Goal: Transaction & Acquisition: Download file/media

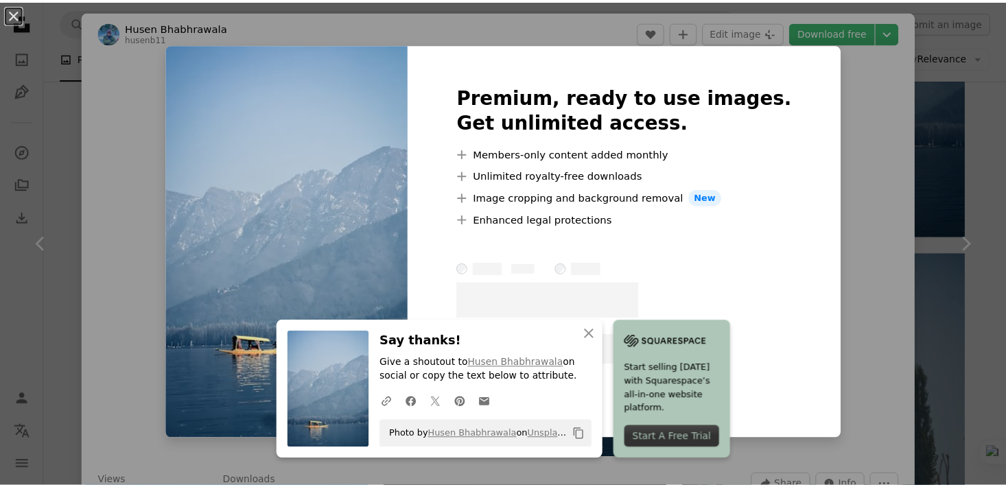
scroll to position [13409, 0]
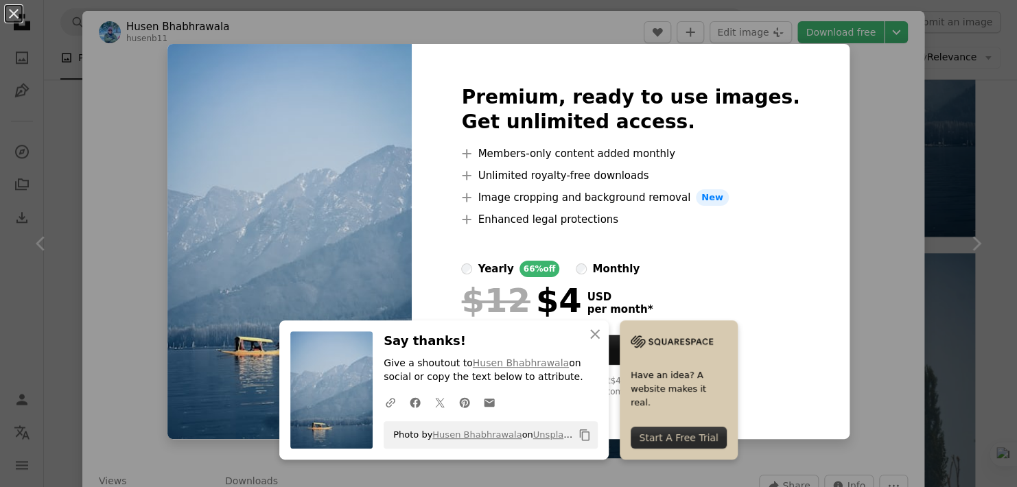
click at [844, 259] on div "An X shape Premium, ready to use images. Get unlimited access. A plus sign Memb…" at bounding box center [508, 243] width 1017 height 487
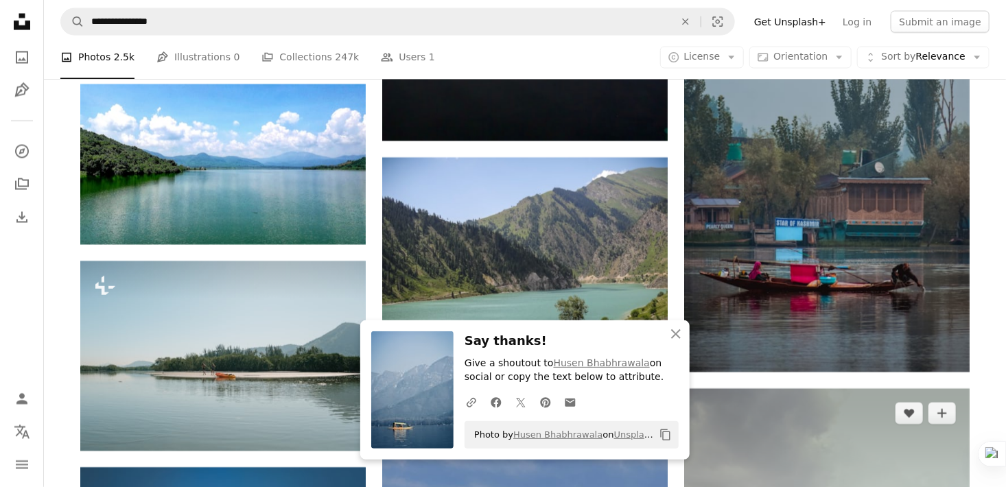
scroll to position [13958, 0]
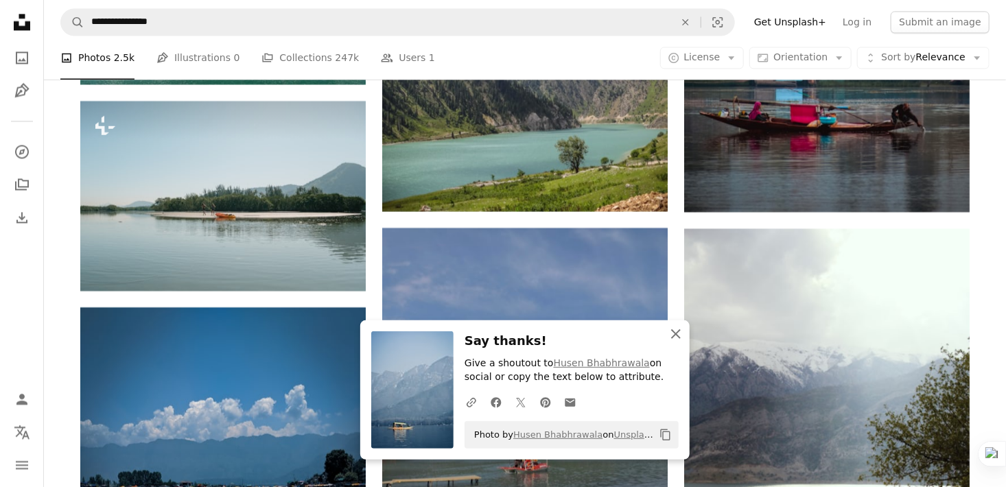
click at [676, 333] on icon "An X shape" at bounding box center [676, 334] width 16 height 16
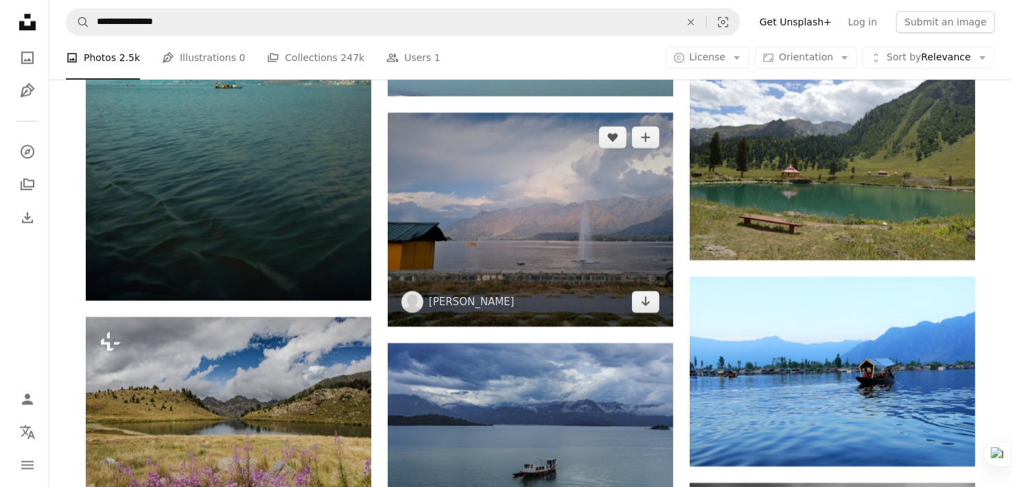
scroll to position [17046, 0]
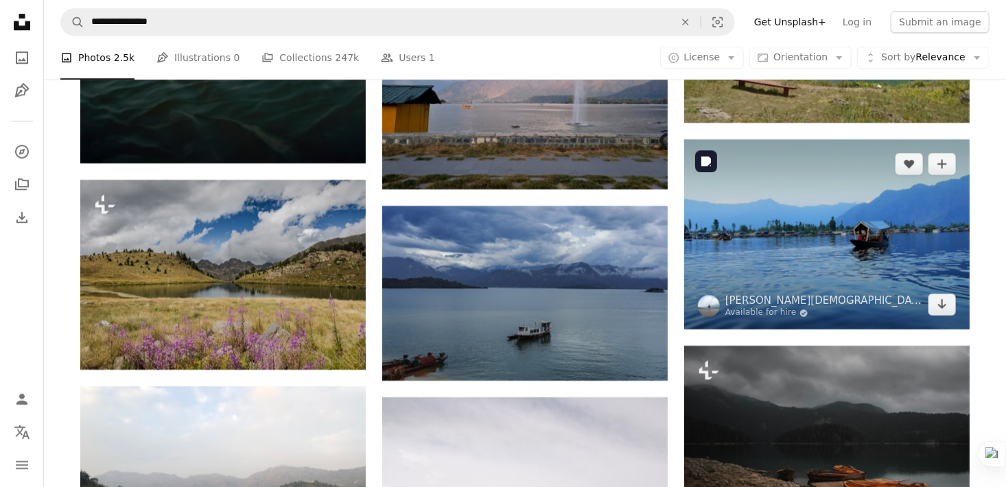
click at [772, 261] on img at bounding box center [826, 234] width 285 height 190
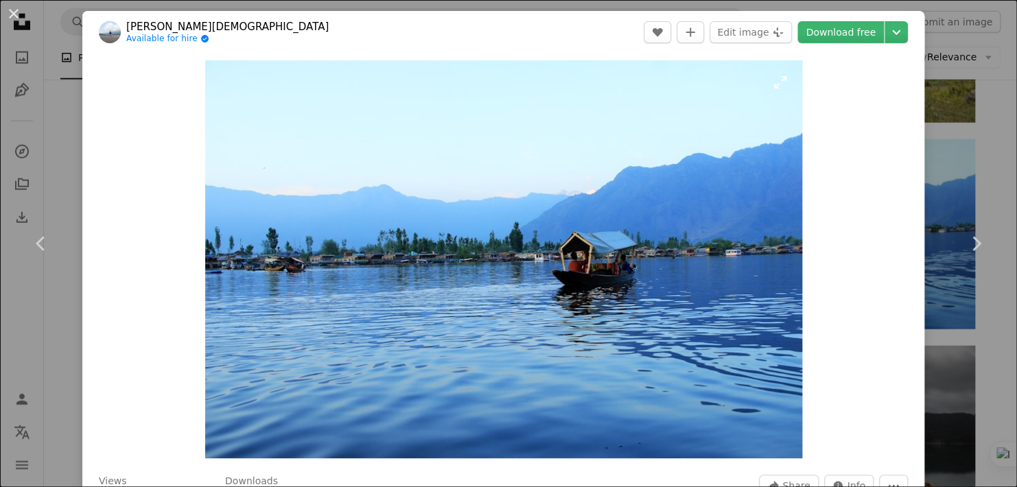
click at [639, 204] on img "Zoom in on this image" at bounding box center [503, 259] width 597 height 398
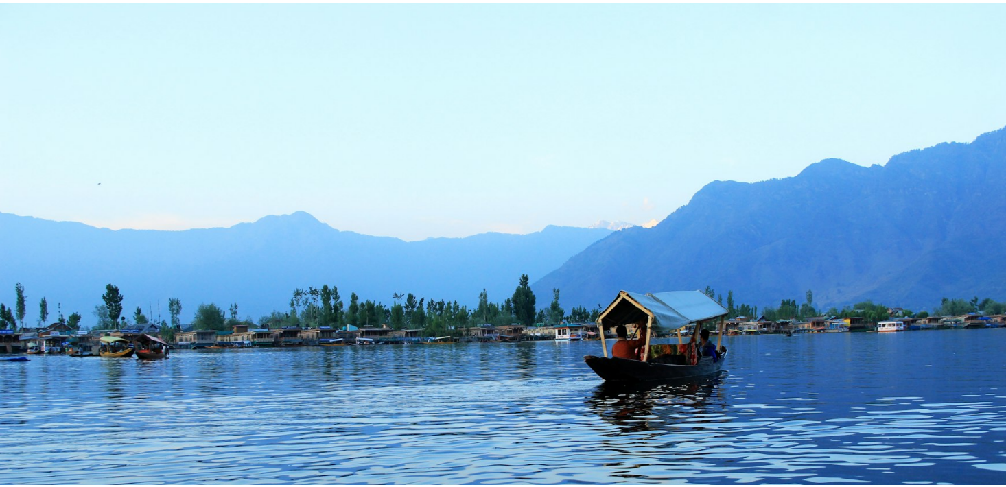
scroll to position [89, 0]
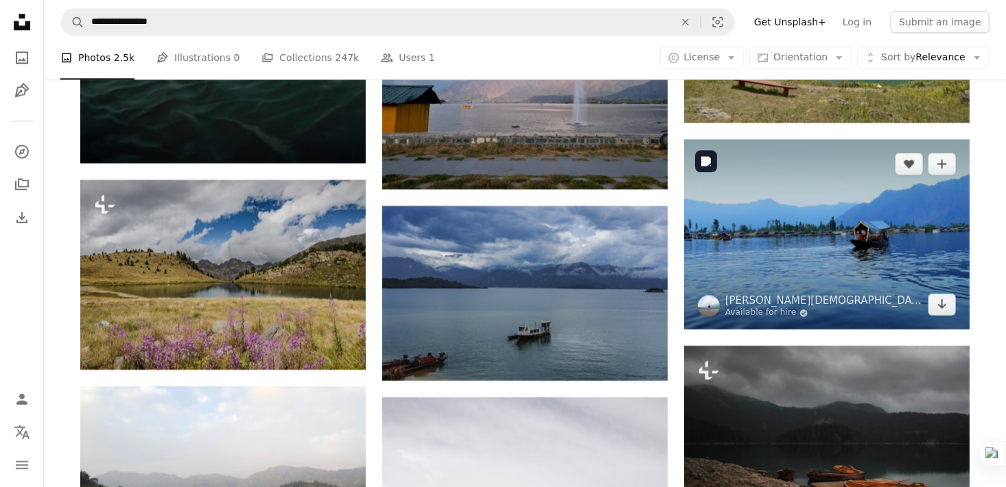
click at [837, 252] on img at bounding box center [826, 234] width 285 height 190
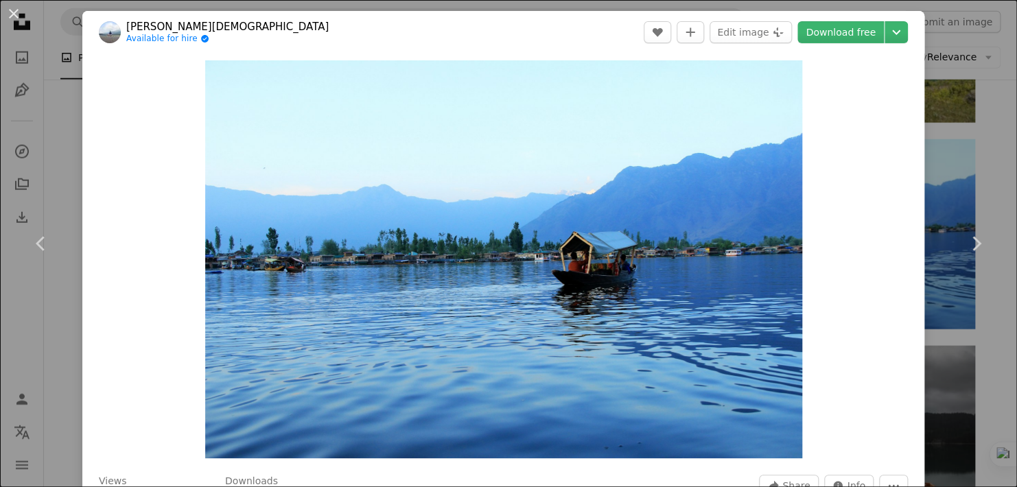
click at [821, 37] on link "Download free" at bounding box center [840, 32] width 86 height 22
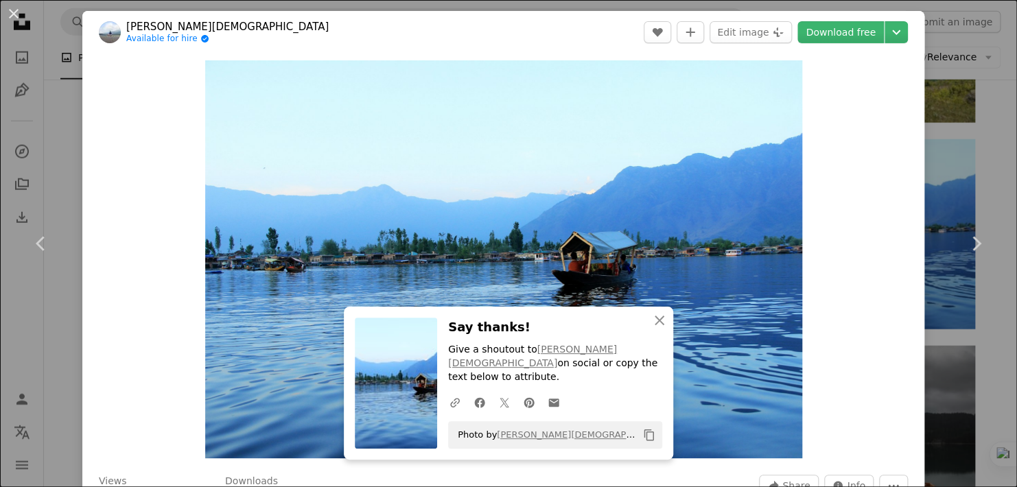
click at [593, 44] on header "[PERSON_NAME] Available for hire A checkmark inside of a circle A heart A plus …" at bounding box center [503, 32] width 842 height 43
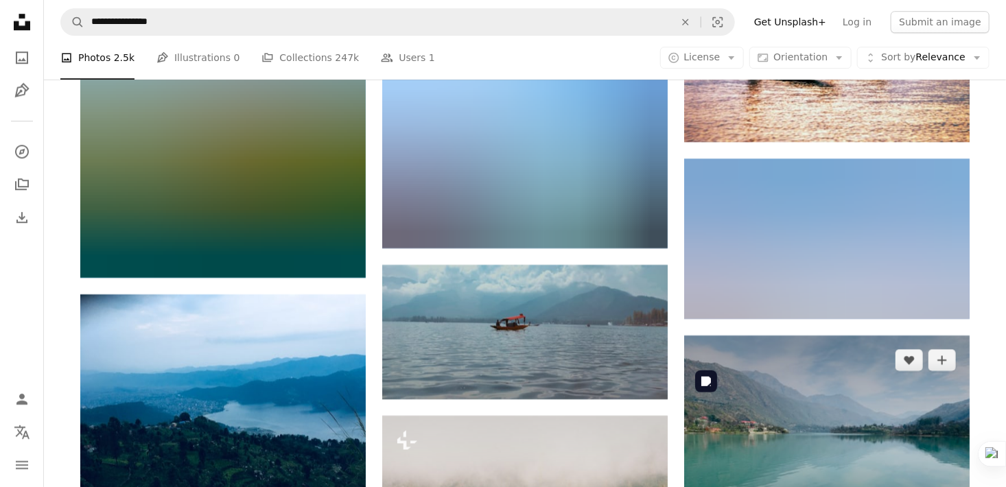
scroll to position [19516, 0]
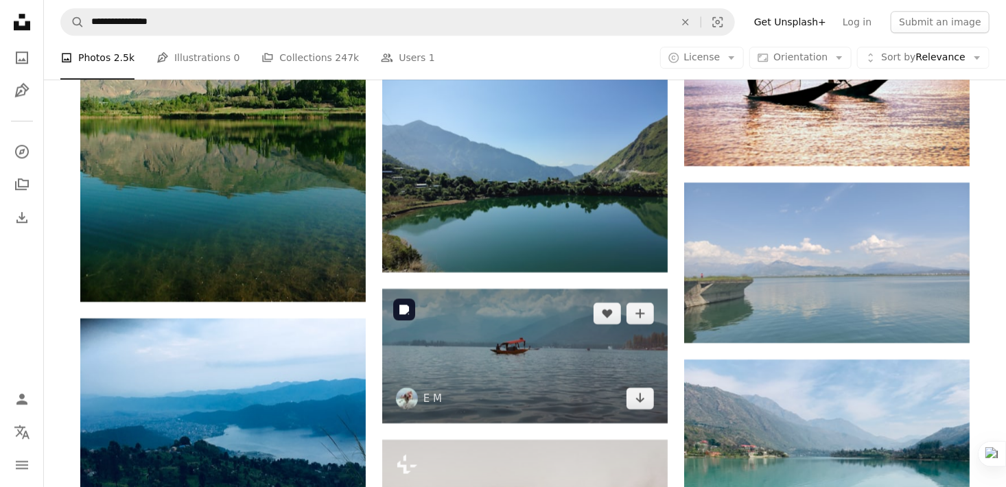
click at [532, 325] on img at bounding box center [524, 356] width 285 height 134
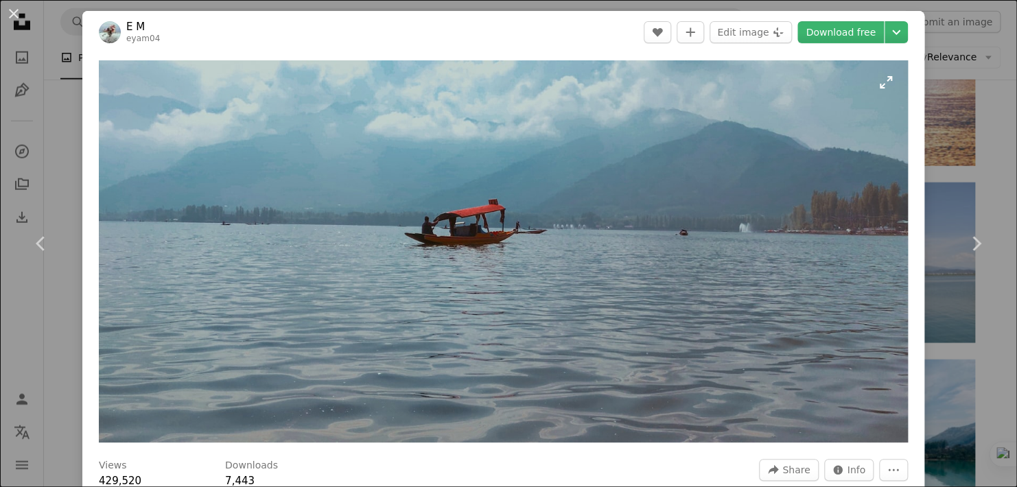
click at [506, 270] on img "Zoom in on this image" at bounding box center [503, 251] width 809 height 382
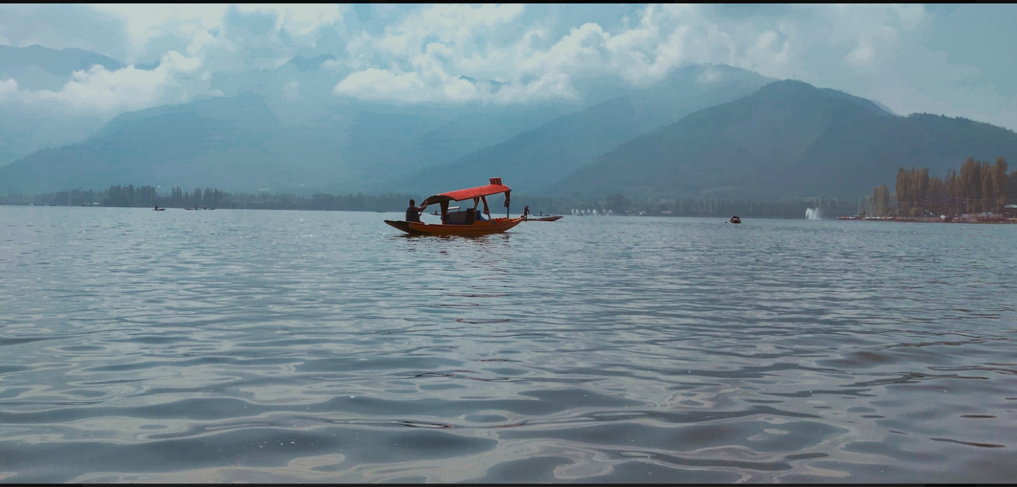
drag, startPoint x: 506, startPoint y: 270, endPoint x: 533, endPoint y: 265, distance: 28.0
click at [507, 270] on img "Zoom out on this image" at bounding box center [508, 243] width 1018 height 481
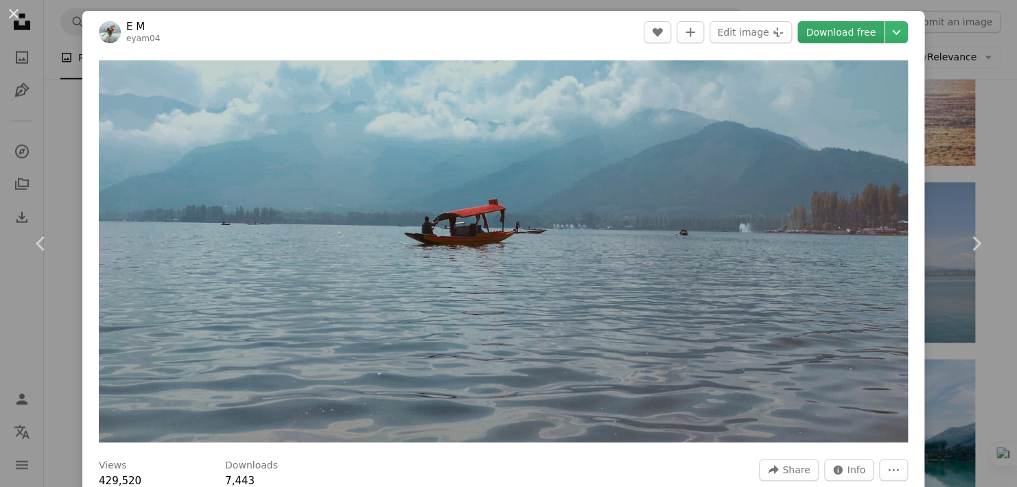
click at [838, 36] on link "Download free" at bounding box center [840, 32] width 86 height 22
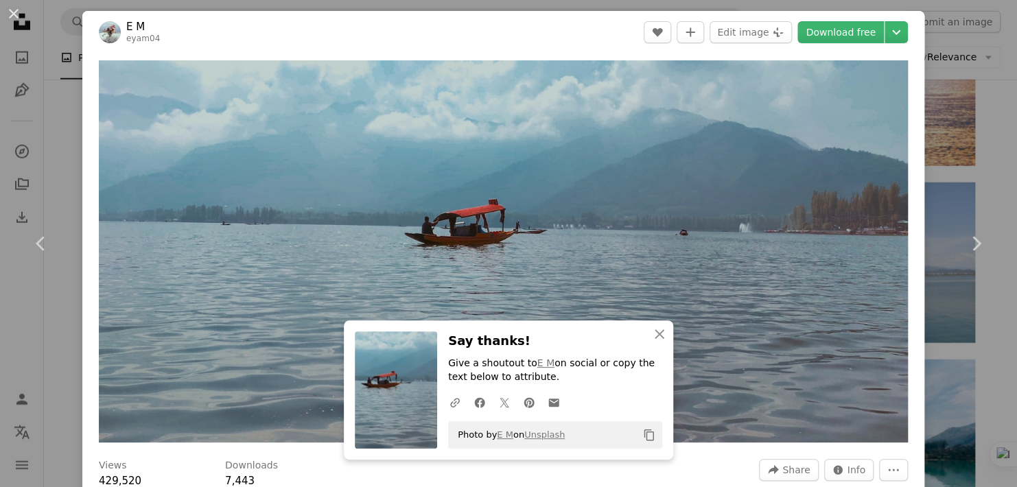
click at [576, 34] on header "E M eyam04 A heart A plus sign Edit image Plus sign for Unsplash+ Download free…" at bounding box center [503, 32] width 842 height 43
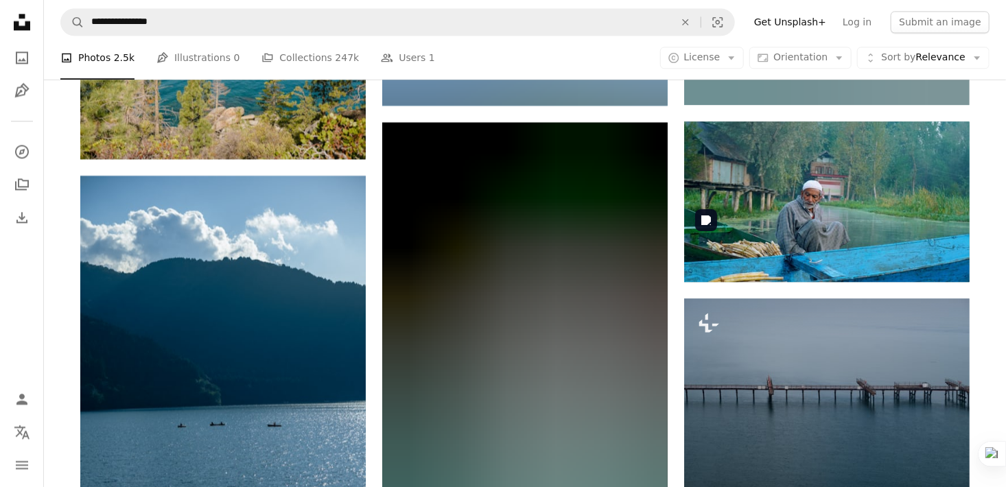
scroll to position [27406, 0]
